Goal: Information Seeking & Learning: Learn about a topic

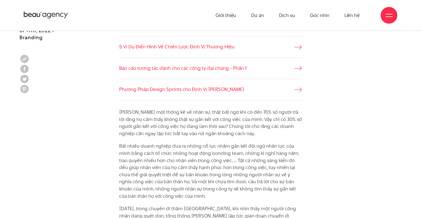
scroll to position [364, 0]
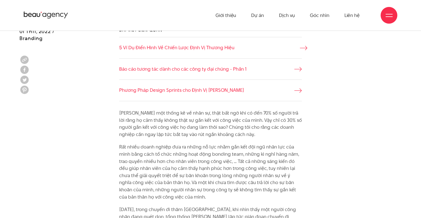
click at [224, 49] on link "5 Ví Dụ Điển Hình Về Chiến Lược Định Vị Thương Hiệu" at bounding box center [210, 47] width 183 height 7
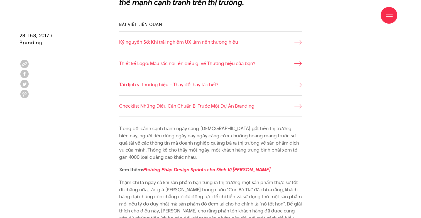
scroll to position [309, 0]
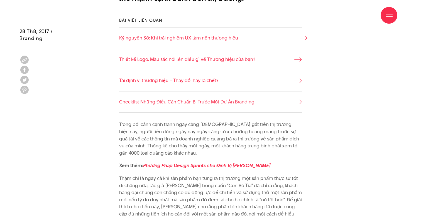
click at [225, 39] on link "Kỷ nguyên Số: Khi trải nghiệm UX làm nên thương hiệu" at bounding box center [210, 38] width 183 height 7
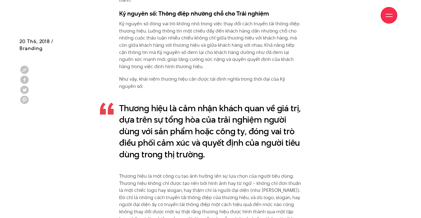
scroll to position [411, 0]
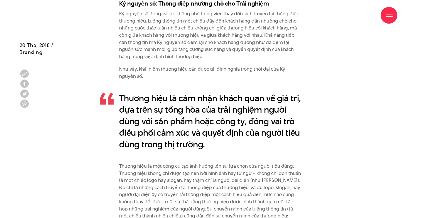
click at [242, 118] on p "Thương hiệu là cảm nhận khách quan về giá trị, dựa trên sự tổng hòa của trải ng…" at bounding box center [210, 122] width 183 height 58
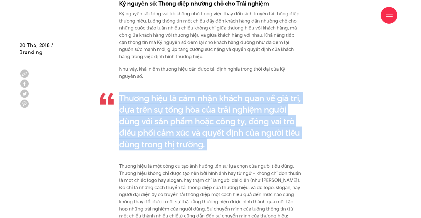
click at [242, 118] on p "Thương hiệu là cảm nhận khách quan về giá trị, dựa trên sự tổng hòa của trải ng…" at bounding box center [210, 122] width 183 height 58
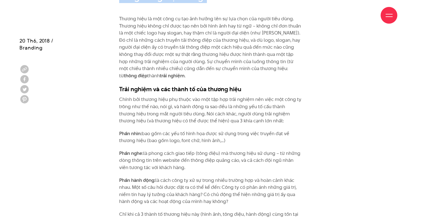
scroll to position [563, 0]
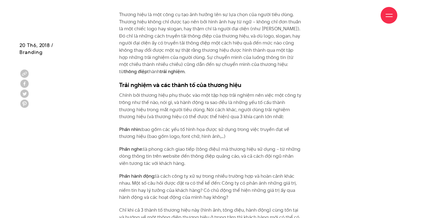
click at [223, 119] on p "Chính bởi thương hiệu phụ thuộc vào một tập hợp trải nghiệm nên việc một công t…" at bounding box center [210, 106] width 183 height 28
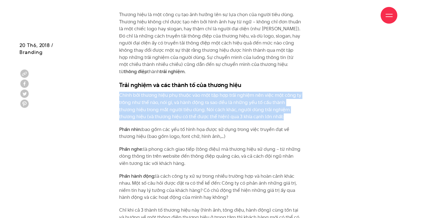
click at [223, 119] on p "Chính bởi thương hiệu phụ thuộc vào một tập hợp trải nghiệm nên việc một công t…" at bounding box center [210, 106] width 183 height 28
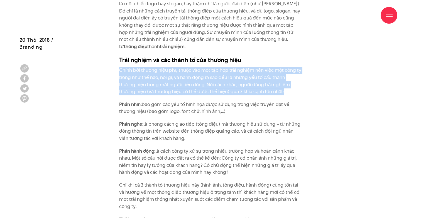
scroll to position [598, 0]
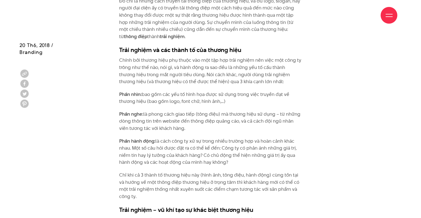
click at [221, 99] on p "Phần nhìn: bao gồm các yếu tố hình họa được sử dụng trong việc truyền đạt về th…" at bounding box center [210, 98] width 183 height 14
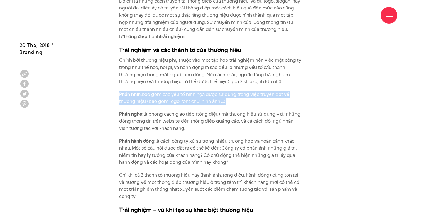
click at [221, 99] on p "Phần nhìn: bao gồm các yếu tố hình họa được sử dụng trong việc truyền đạt về th…" at bounding box center [210, 98] width 183 height 14
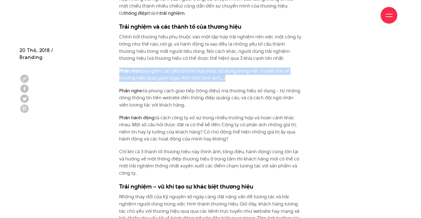
scroll to position [631, 0]
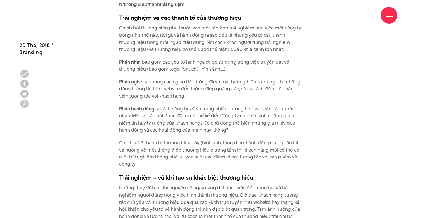
click at [209, 96] on p "Phần nghe: là phong cách giao tiếp (tông điệu) mà thương hiệu sử dụng – từ nhữn…" at bounding box center [210, 89] width 183 height 21
click at [209, 91] on p "Phần nghe: là phong cách giao tiếp (tông điệu) mà thương hiệu sử dụng – từ nhữn…" at bounding box center [210, 89] width 183 height 21
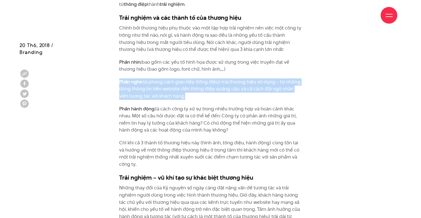
click at [209, 91] on p "Phần nghe: là phong cách giao tiếp (tông điệu) mà thương hiệu sử dụng – từ nhữn…" at bounding box center [210, 89] width 183 height 21
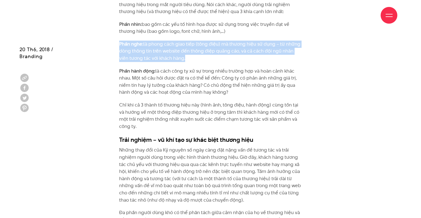
scroll to position [678, 0]
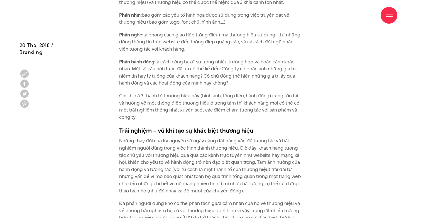
click at [191, 82] on p "Phần hành động: là cách công ty xử sự trong nhiều trường hợp và hoàn cảnh khác …" at bounding box center [210, 73] width 183 height 28
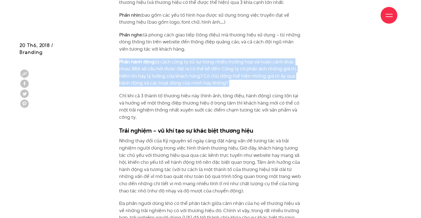
click at [191, 82] on p "Phần hành động: là cách công ty xử sự trong nhiều trường hợp và hoàn cảnh khác …" at bounding box center [210, 73] width 183 height 28
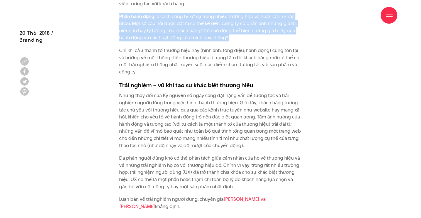
scroll to position [727, 0]
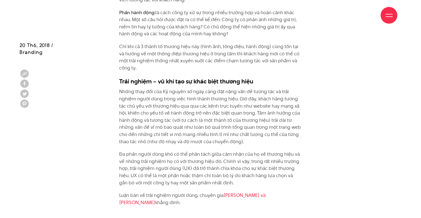
click at [215, 109] on p "Những thay đổi của Kỷ nguyên số ngày càng đặt nặng vấn đề tương tác và trải ngh…" at bounding box center [210, 116] width 183 height 57
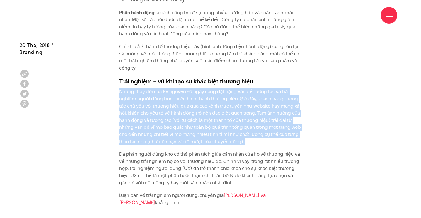
click at [215, 109] on p "Những thay đổi của Kỷ nguyên số ngày càng đặt nặng vấn đề tương tác và trải ngh…" at bounding box center [210, 116] width 183 height 57
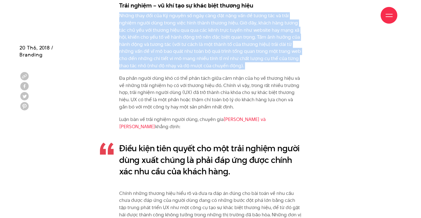
scroll to position [807, 0]
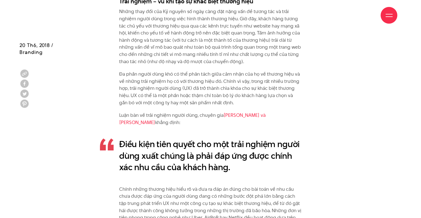
click at [199, 102] on p "Đa phần người dùng khó có thể phân tách giữa cảm nhận của họ về thương hiệu và …" at bounding box center [210, 89] width 183 height 36
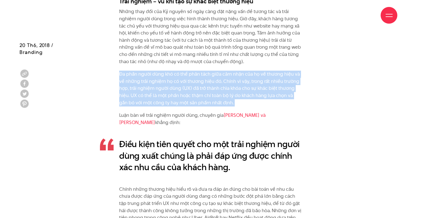
click at [199, 102] on p "Đa phần người dùng khó có thể phân tách giữa cảm nhận của họ về thương hiệu và …" at bounding box center [210, 89] width 183 height 36
click at [220, 99] on p "Đa phần người dùng khó có thể phân tách giữa cảm nhận của họ về thương hiệu và …" at bounding box center [210, 89] width 183 height 36
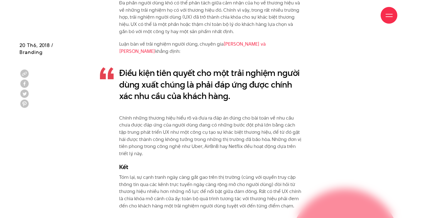
scroll to position [883, 0]
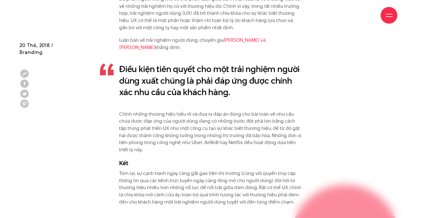
click at [203, 85] on p "Điều kiện tiên quyết cho một trải nghiệm người dùng xuất chúng là phải đáp ứng …" at bounding box center [210, 81] width 183 height 35
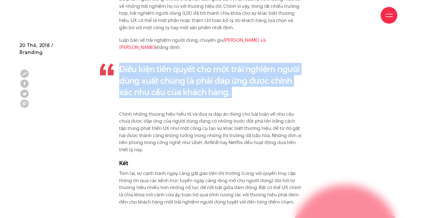
click at [203, 85] on p "Điều kiện tiên quyết cho một trải nghiệm người dùng xuất chúng là phải đáp ứng …" at bounding box center [210, 81] width 183 height 35
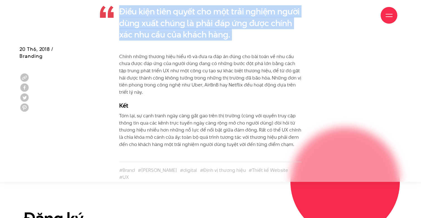
scroll to position [945, 0]
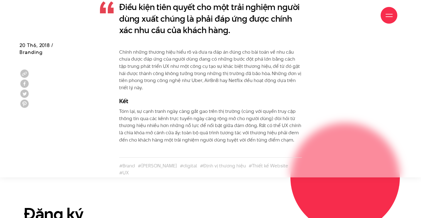
click at [213, 63] on p "Chính những thương hiệu hiểu rõ và đưa ra đáp án đúng cho bài toán về nhu cầu c…" at bounding box center [210, 70] width 183 height 43
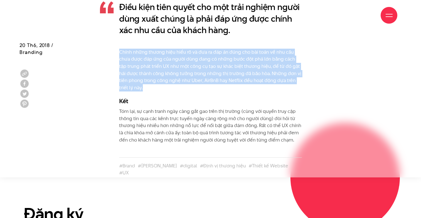
click at [213, 63] on p "Chính những thương hiệu hiểu rõ và đưa ra đáp án đúng cho bài toán về nhu cầu c…" at bounding box center [210, 70] width 183 height 43
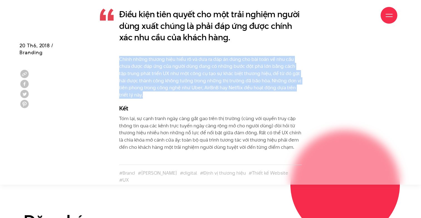
scroll to position [937, 0]
click at [211, 95] on p "Chính những thương hiệu hiểu rõ và đưa ra đáp án đúng cho bài toán về nhu cầu c…" at bounding box center [210, 77] width 183 height 43
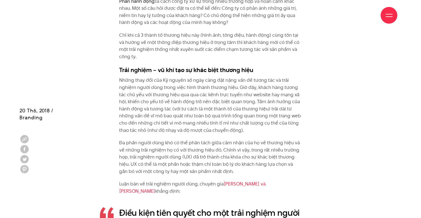
scroll to position [1137, 0]
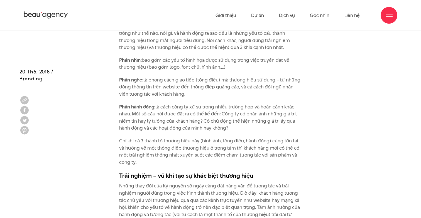
scroll to position [628, 0]
